Goal: Navigation & Orientation: Understand site structure

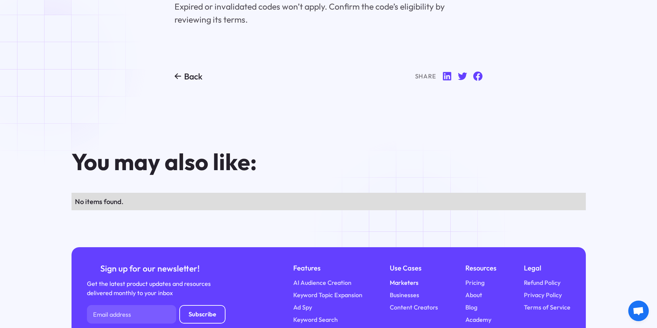
scroll to position [4735, 0]
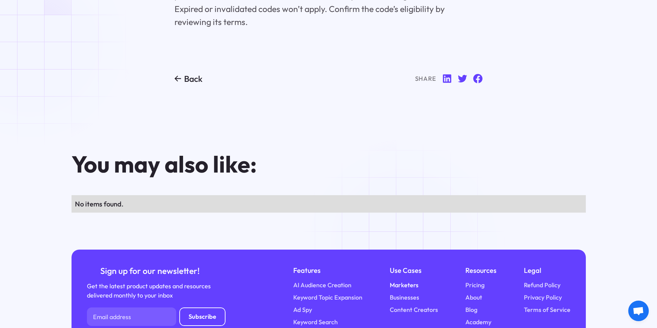
click at [403, 280] on link "Marketers" at bounding box center [404, 284] width 29 height 9
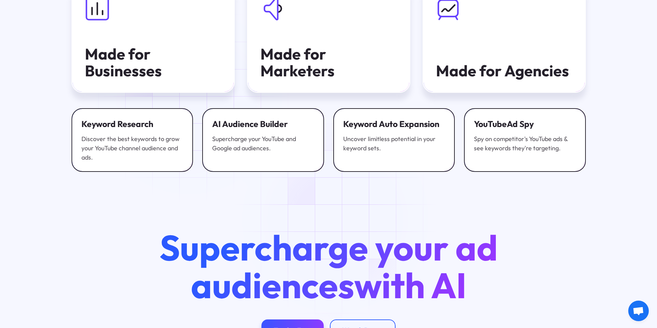
scroll to position [1843, 0]
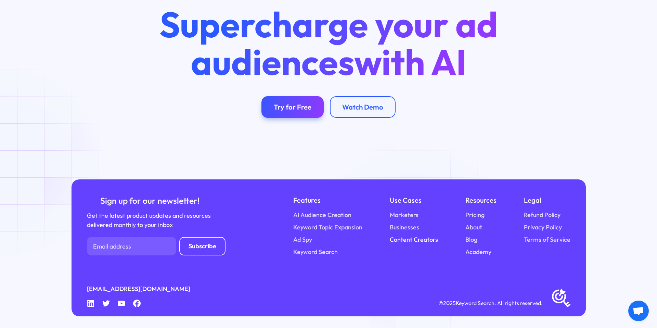
click at [413, 241] on link "Content Creators" at bounding box center [414, 239] width 48 height 9
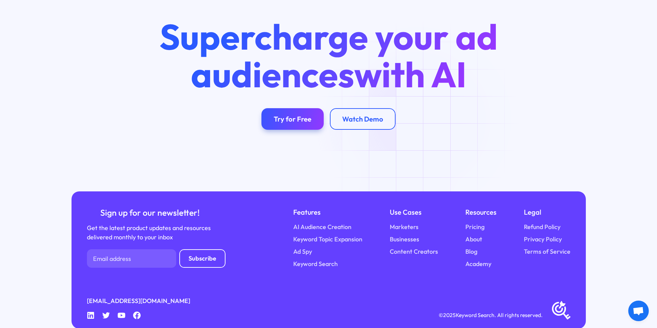
scroll to position [1808, 0]
